Goal: Task Accomplishment & Management: Use online tool/utility

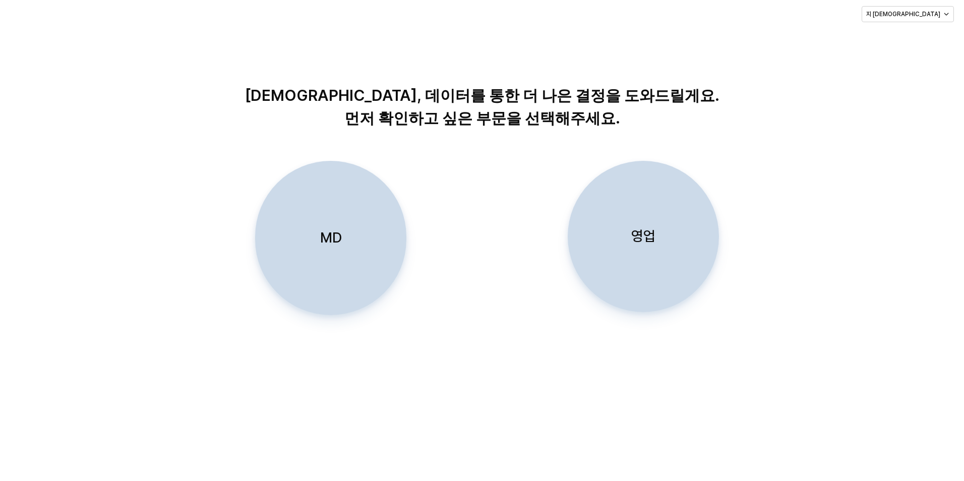
click at [374, 228] on div "MD" at bounding box center [331, 237] width 142 height 153
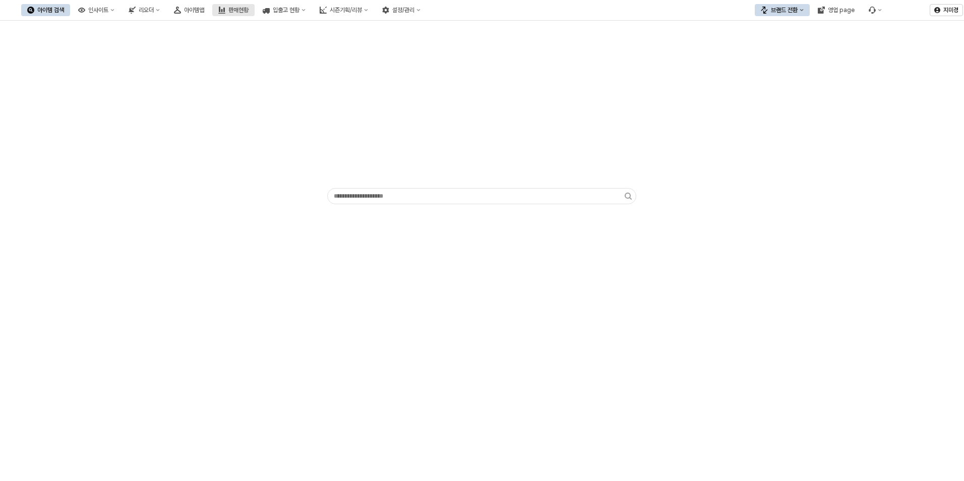
click at [249, 12] on div "판매현황" at bounding box center [238, 10] width 20 height 7
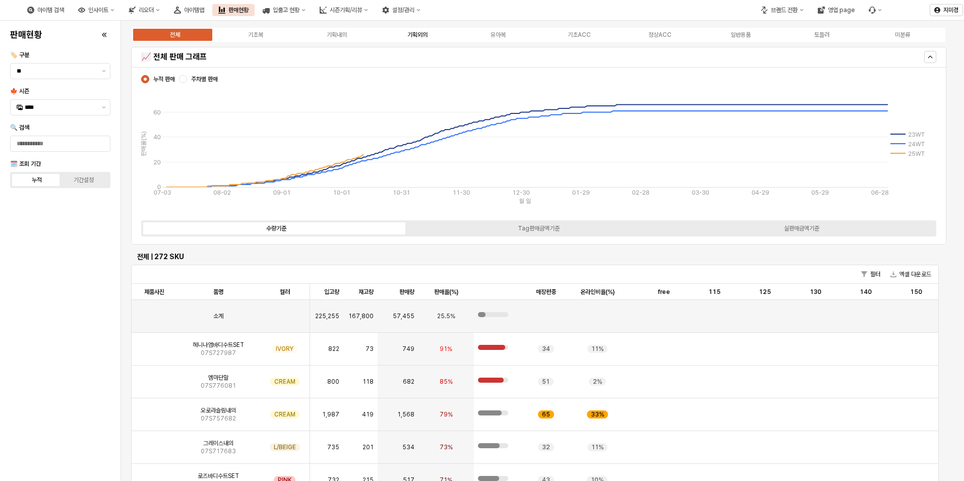
click at [422, 37] on div "기획외의" at bounding box center [417, 34] width 20 height 7
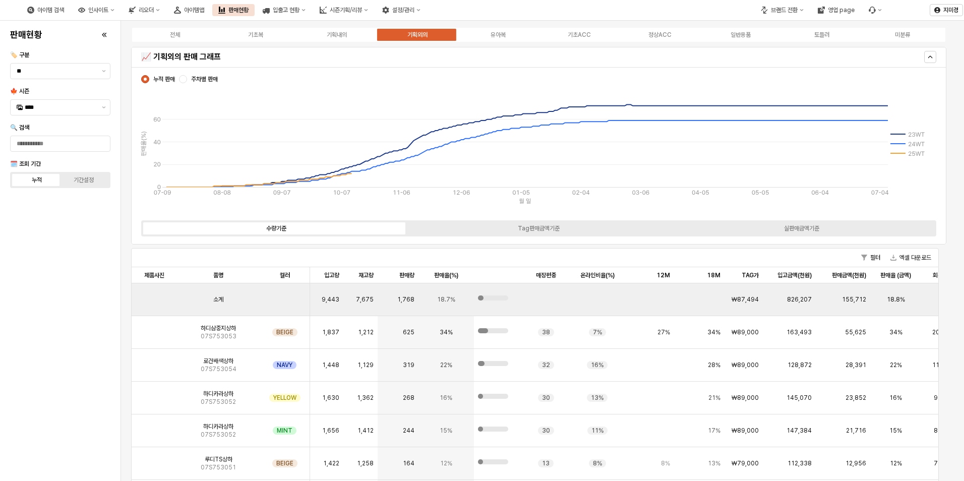
scroll to position [504, 0]
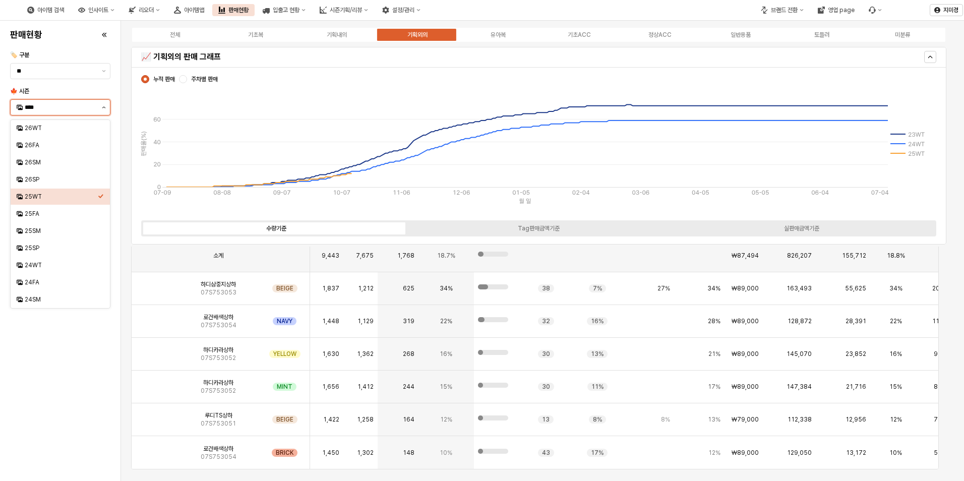
click at [103, 109] on button "제안 사항 표시" at bounding box center [104, 107] width 12 height 15
click at [47, 266] on div "24WT" at bounding box center [61, 265] width 73 height 8
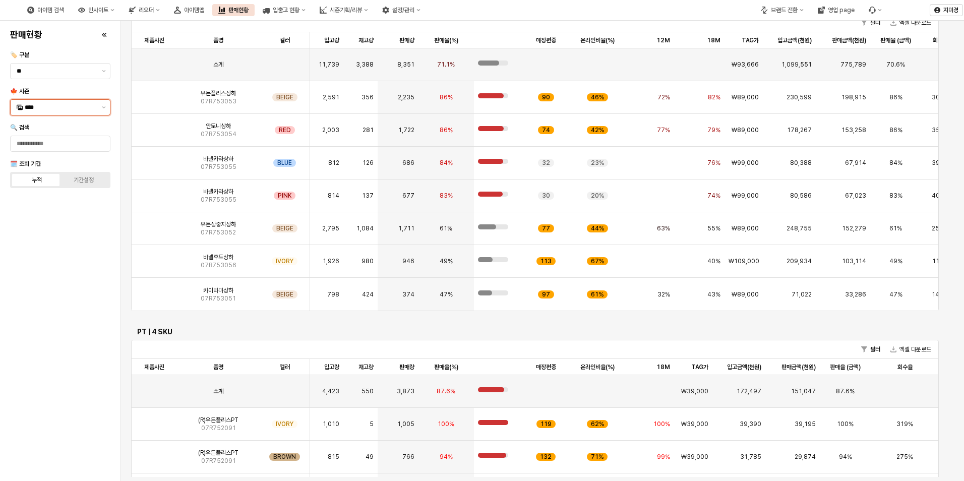
scroll to position [226, 0]
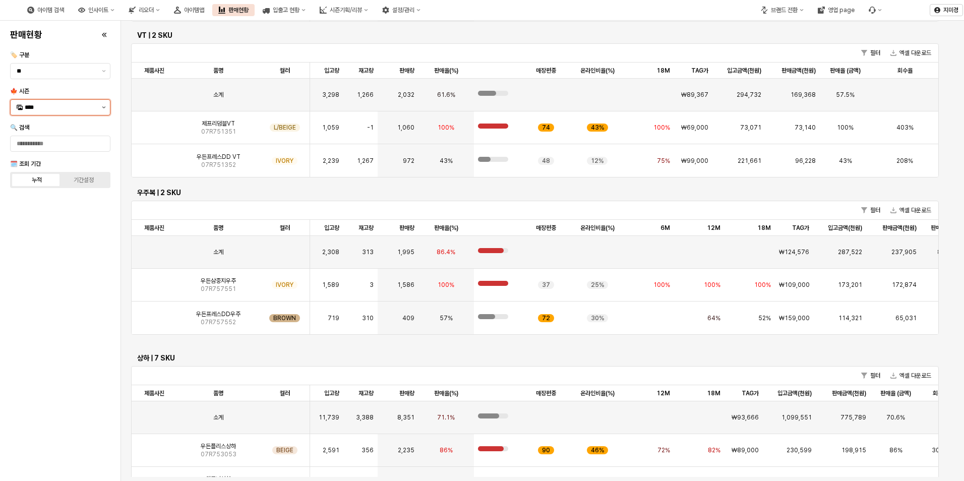
click at [101, 110] on button "제안 사항 표시" at bounding box center [104, 107] width 12 height 15
click at [67, 198] on div "25WT" at bounding box center [61, 197] width 73 height 8
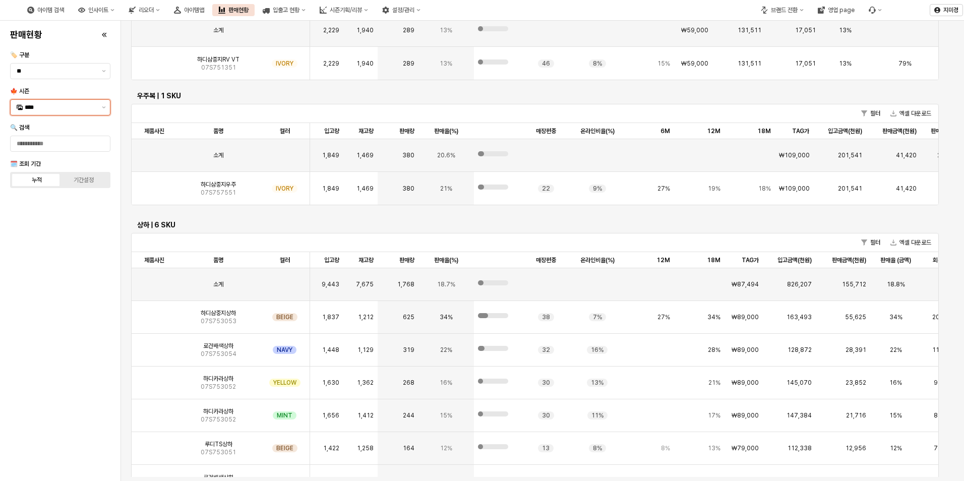
scroll to position [161, 0]
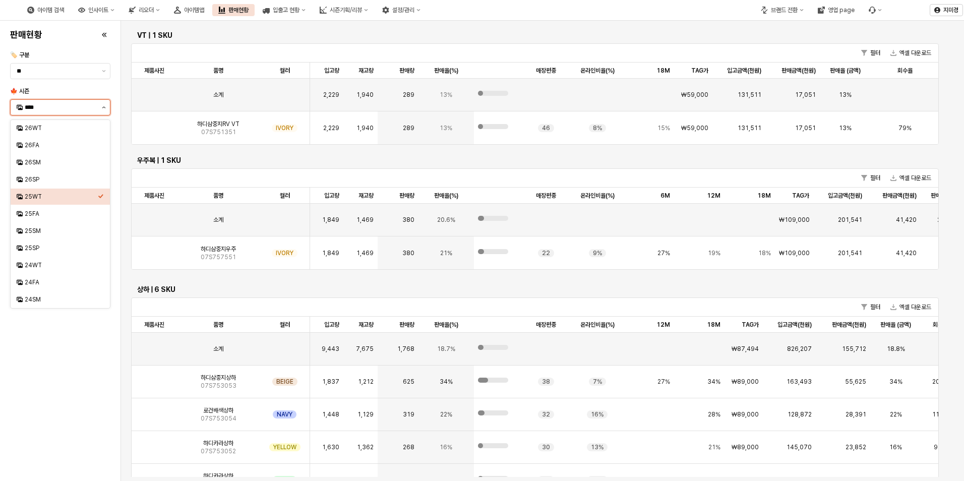
click at [106, 107] on button "제안 사항 표시" at bounding box center [104, 107] width 12 height 15
click at [56, 216] on div "25FA" at bounding box center [61, 214] width 73 height 8
type input "****"
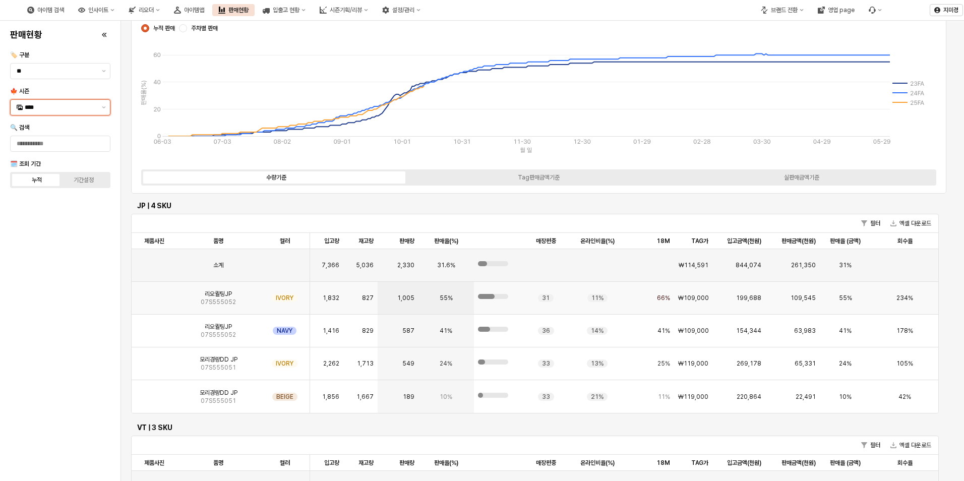
scroll to position [0, 0]
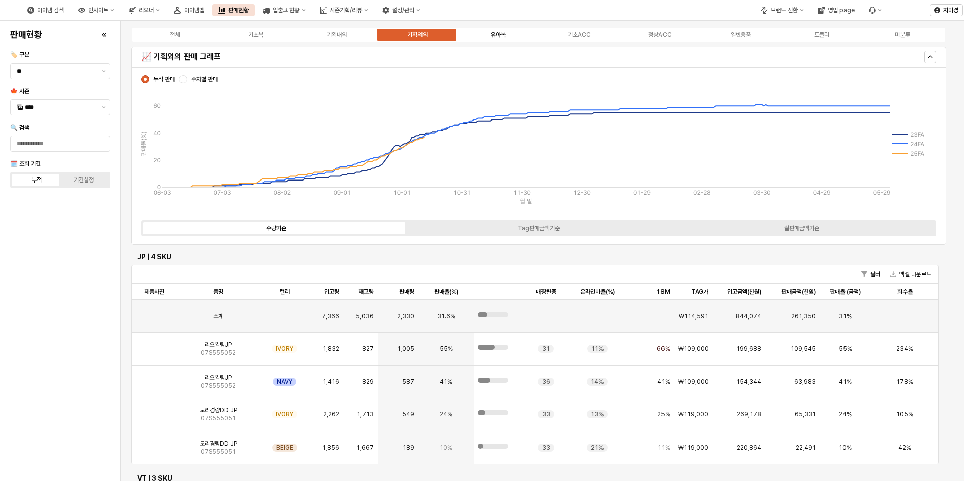
click at [500, 36] on div "유아복" at bounding box center [498, 34] width 15 height 7
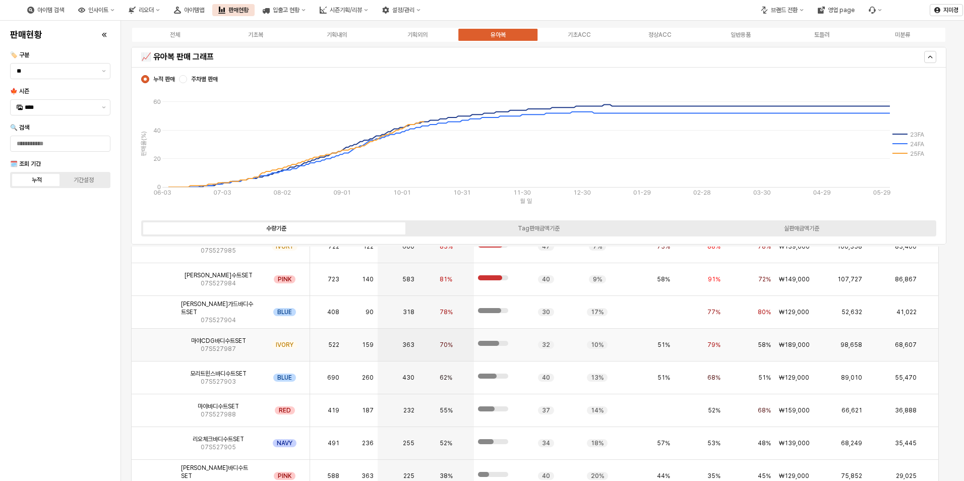
scroll to position [1714, 0]
